Goal: Task Accomplishment & Management: Use online tool/utility

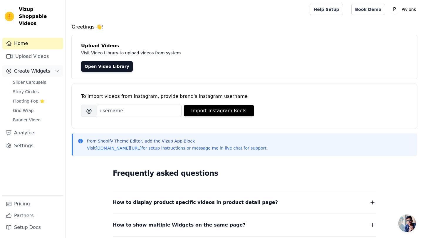
click at [48, 65] on button "Create Widgets" at bounding box center [32, 71] width 61 height 12
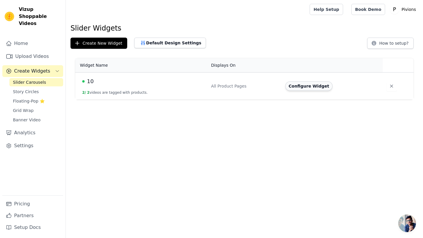
click at [304, 90] on button "Configure Widget" at bounding box center [309, 85] width 48 height 9
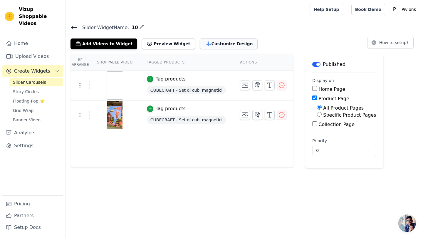
click at [212, 40] on button "Customize Design" at bounding box center [229, 43] width 58 height 11
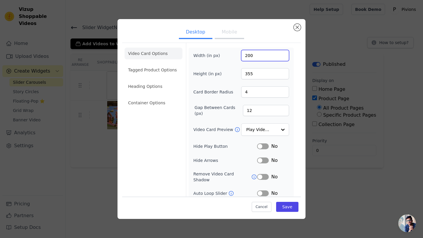
click at [250, 56] on input "200" at bounding box center [265, 55] width 48 height 11
click at [252, 56] on input "200" at bounding box center [265, 55] width 48 height 11
click at [252, 55] on input "200150" at bounding box center [265, 55] width 48 height 11
type input "150"
click at [247, 73] on input "355" at bounding box center [265, 73] width 48 height 11
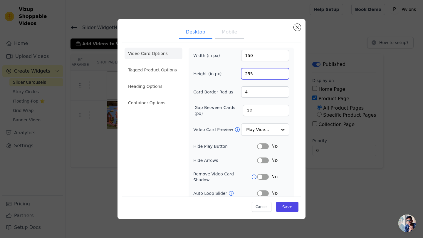
type input "255"
click at [228, 31] on button "Mobile" at bounding box center [229, 32] width 29 height 13
click at [287, 205] on button "Save" at bounding box center [287, 207] width 22 height 10
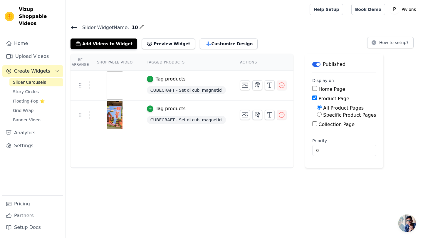
click at [291, 21] on main "Slider Widget Name: 10 Add Videos to Widget Preview Widget Customize Design How…" at bounding box center [244, 93] width 357 height 149
click at [225, 42] on button "Customize Design" at bounding box center [229, 43] width 58 height 11
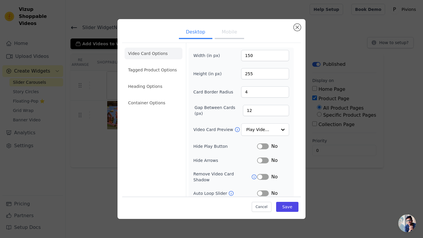
click at [230, 36] on button "Mobile" at bounding box center [229, 32] width 29 height 13
click at [202, 35] on button "Desktop" at bounding box center [195, 32] width 33 height 13
click at [280, 207] on button "Save" at bounding box center [287, 207] width 22 height 10
